Goal: Information Seeking & Learning: Learn about a topic

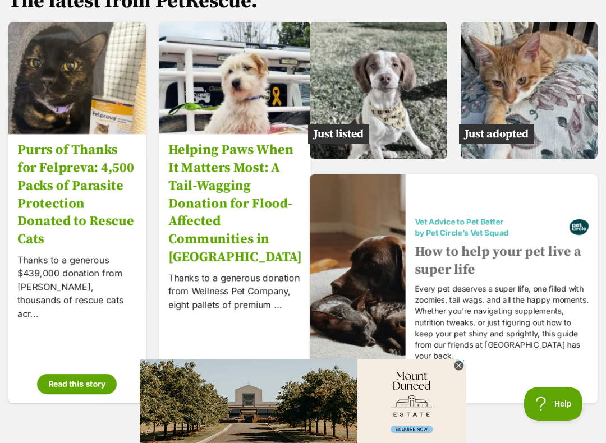
scroll to position [1740, 0]
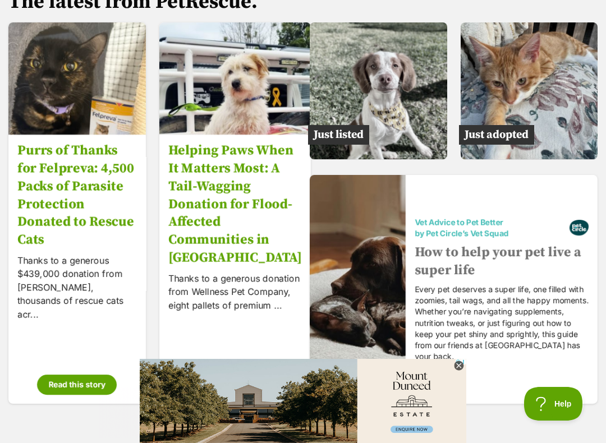
click at [397, 119] on img at bounding box center [378, 90] width 137 height 137
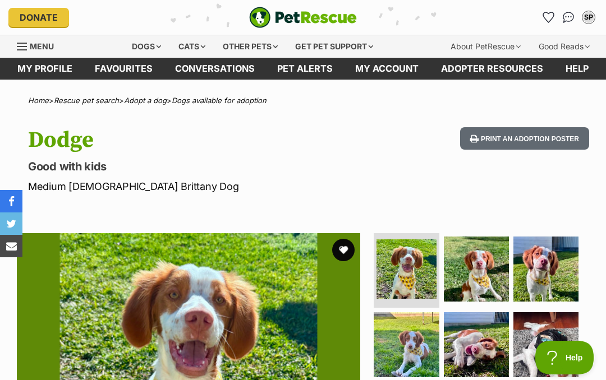
click at [148, 42] on div "Dogs" at bounding box center [146, 46] width 45 height 22
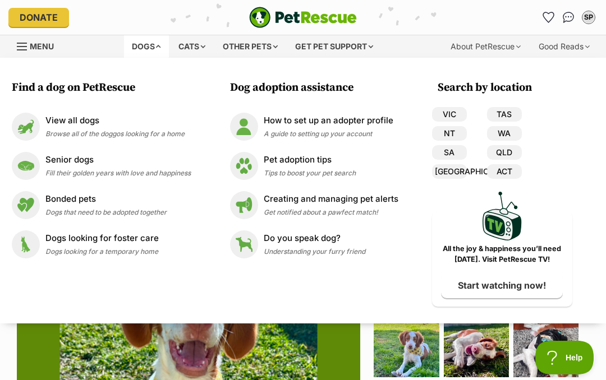
click at [87, 201] on p "Bonded pets" at bounding box center [105, 199] width 121 height 13
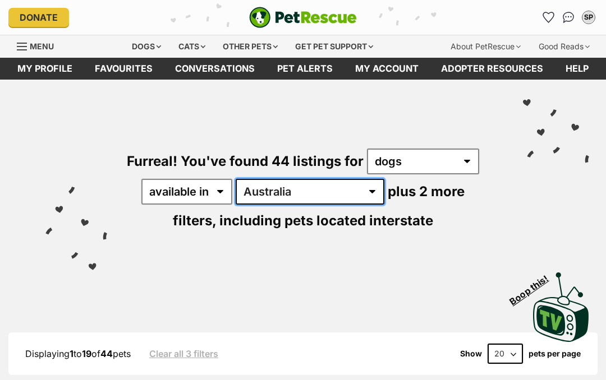
click at [319, 191] on select "Australia ACT NSW NT QLD SA TAS VIC WA" at bounding box center [310, 192] width 149 height 26
select select "VIC"
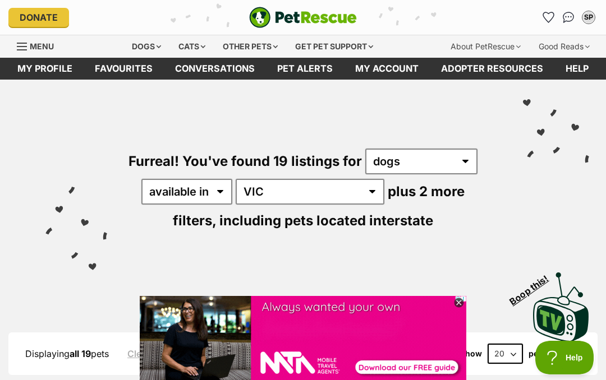
click at [30, 36] on link "Menu" at bounding box center [39, 45] width 45 height 20
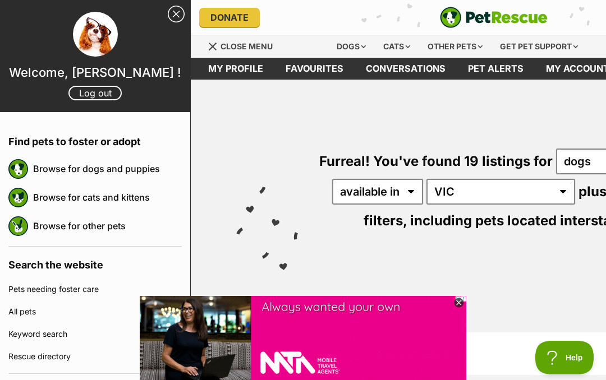
click at [76, 160] on link "Browse for dogs and puppies" at bounding box center [107, 169] width 149 height 24
